Goal: Information Seeking & Learning: Learn about a topic

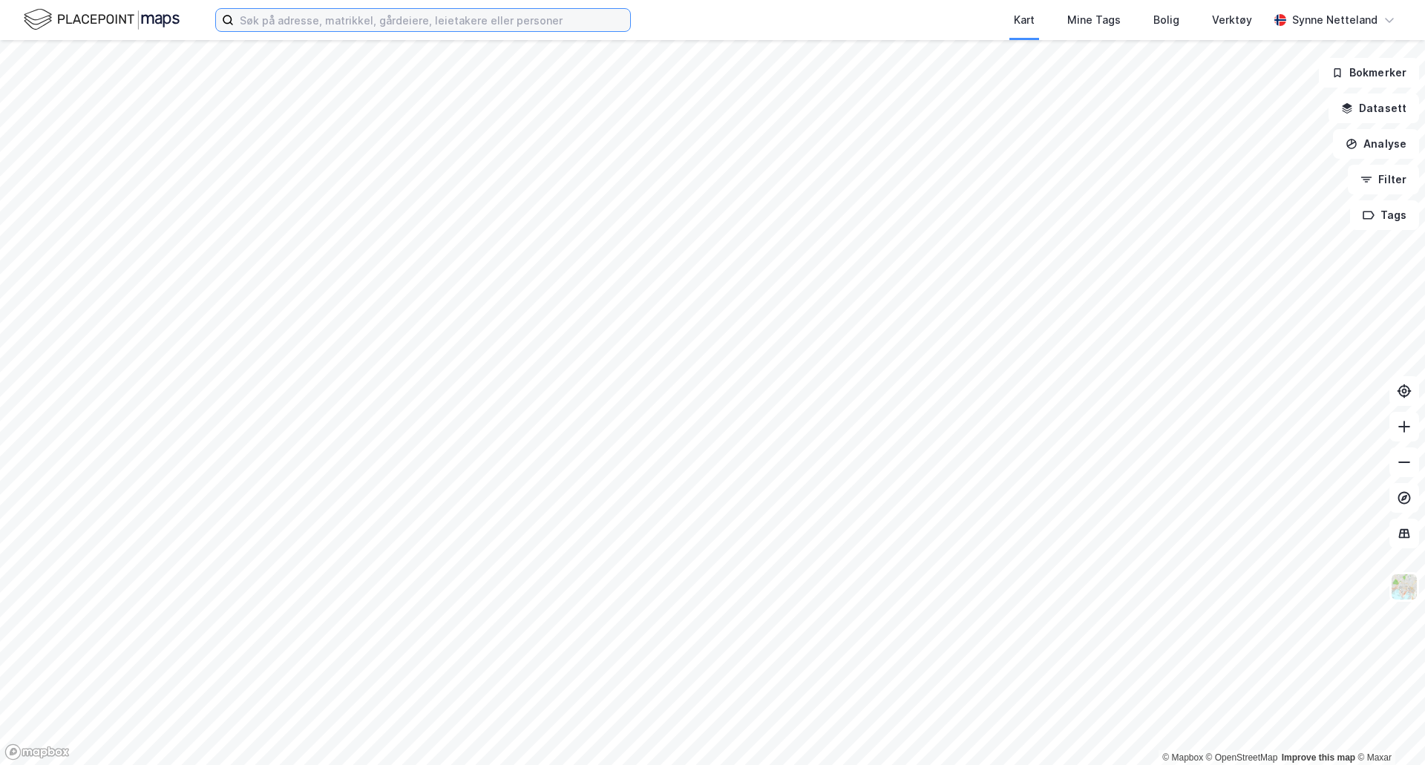
click at [286, 27] on input at bounding box center [432, 20] width 396 height 22
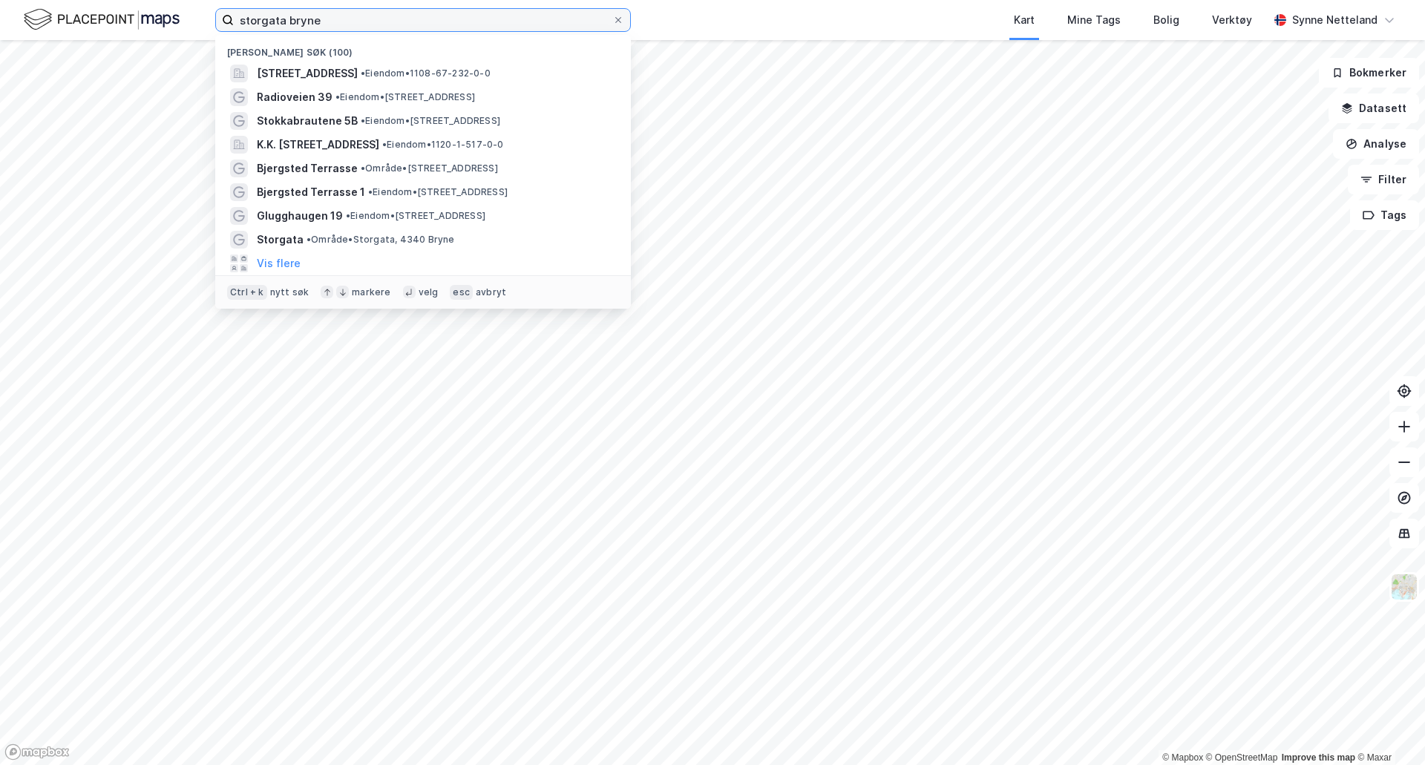
type input "storgata bryne"
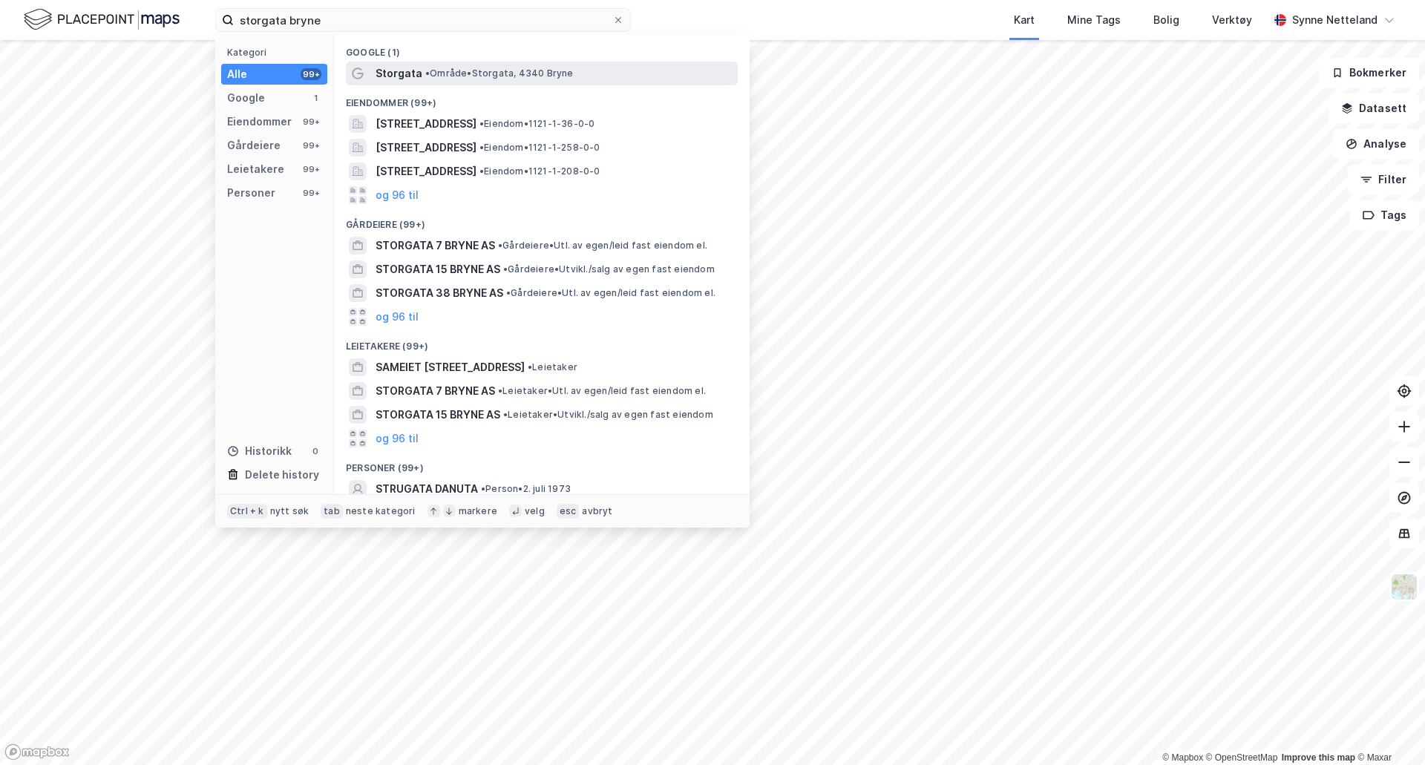
click at [560, 78] on span "• Område • Storgata, 4340 Bryne" at bounding box center [499, 74] width 148 height 12
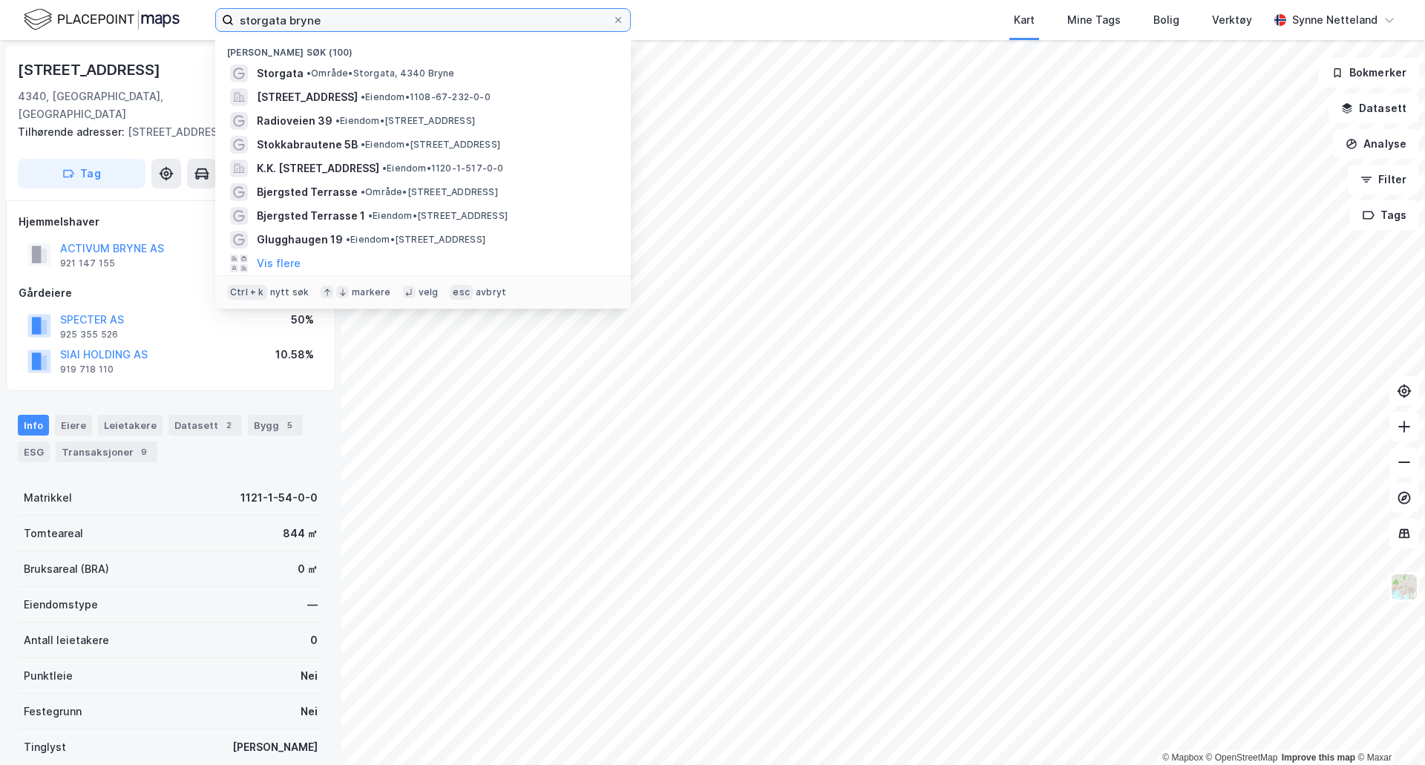
click at [459, 16] on input "storgata bryne" at bounding box center [423, 20] width 379 height 22
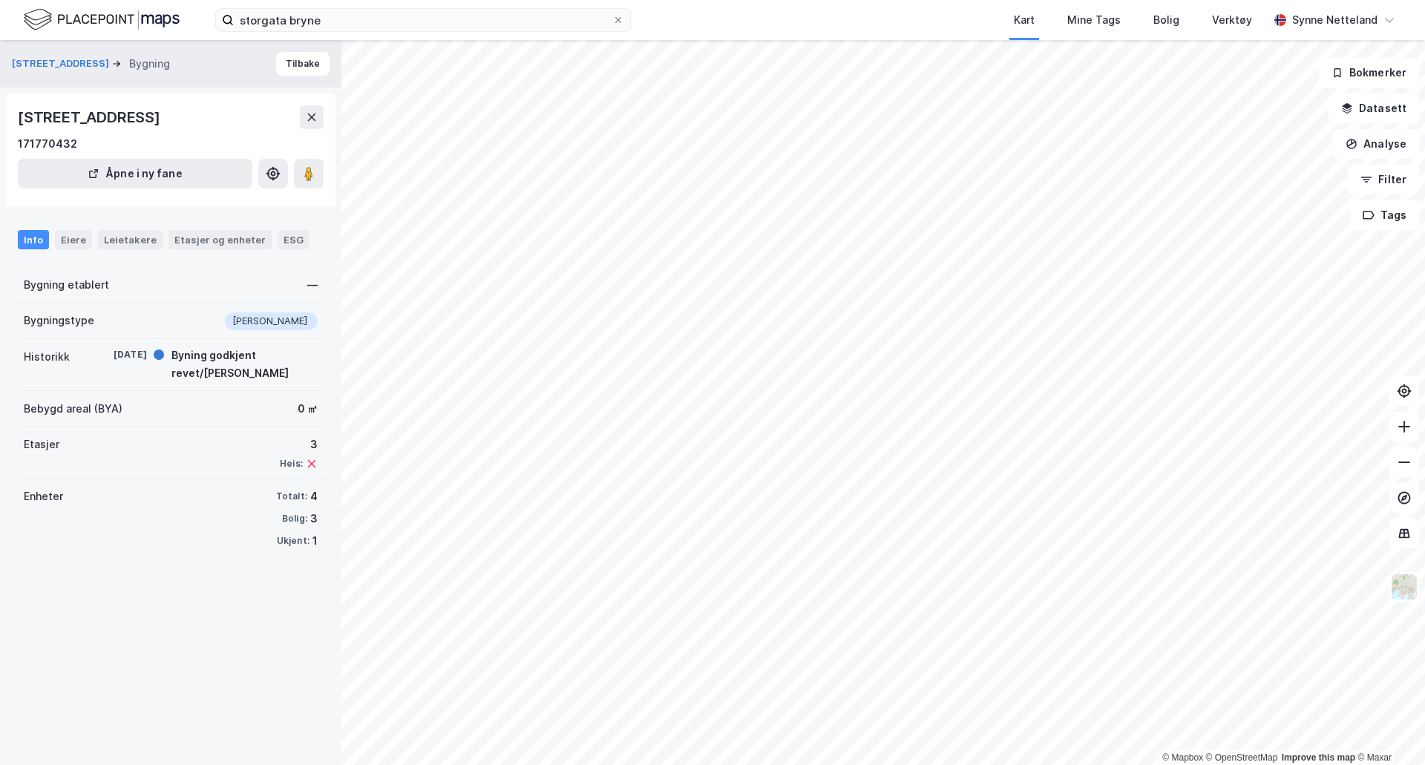
click at [306, 468] on icon at bounding box center [312, 464] width 12 height 12
